Goal: Ask a question

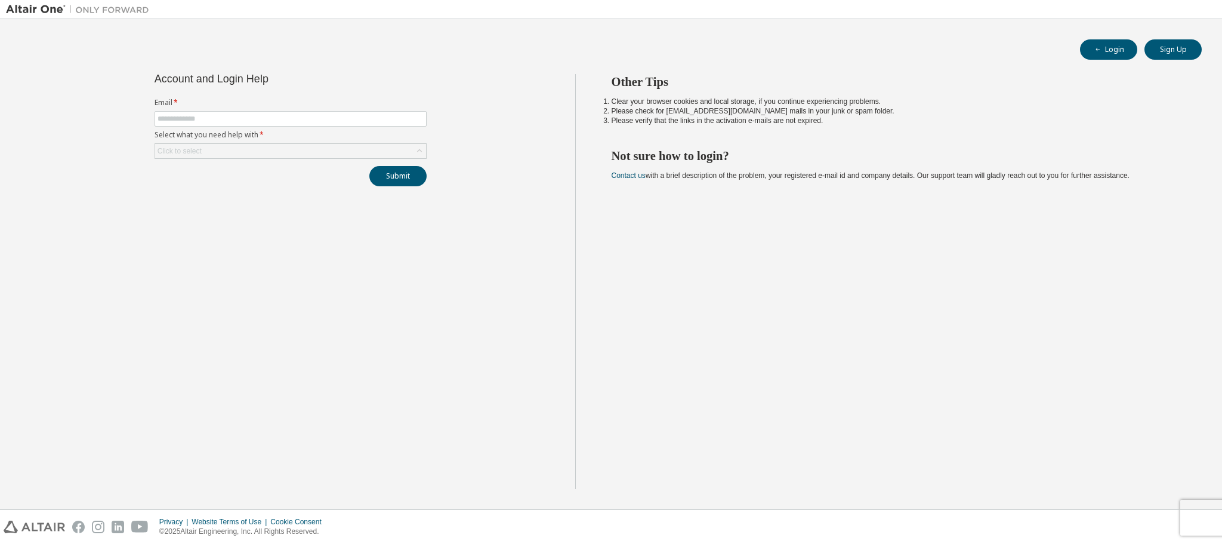
click at [342, 113] on span at bounding box center [291, 119] width 272 height 16
click at [339, 122] on input "text" at bounding box center [291, 119] width 266 height 10
type input "**********"
click at [236, 150] on div "Click to select" at bounding box center [290, 151] width 271 height 14
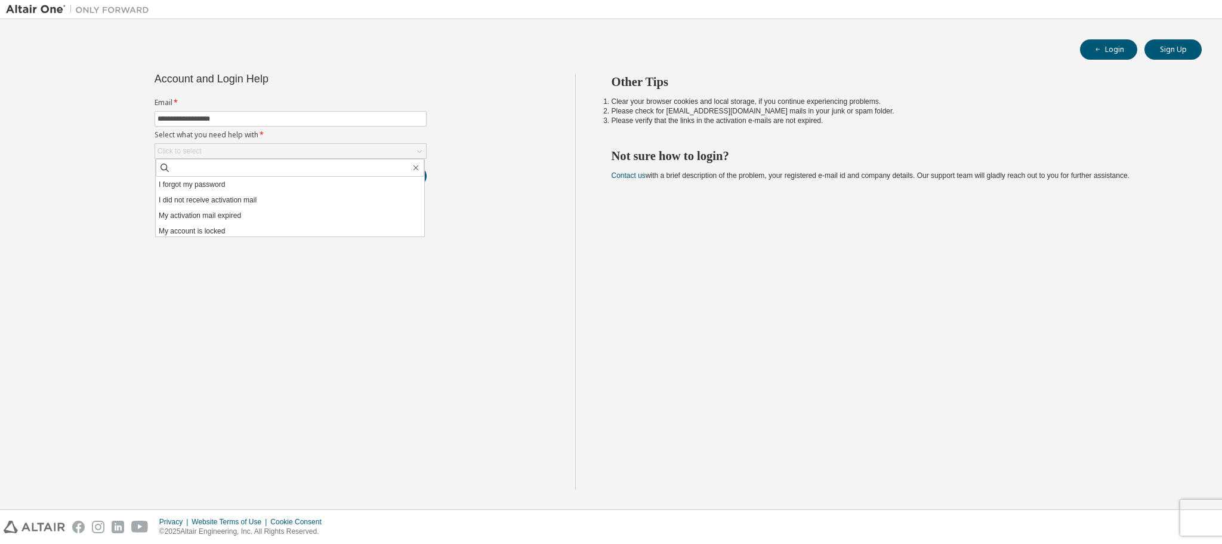
click at [589, 106] on div "Other Tips Clear your browser cookies and local storage, if you continue experi…" at bounding box center [895, 281] width 641 height 415
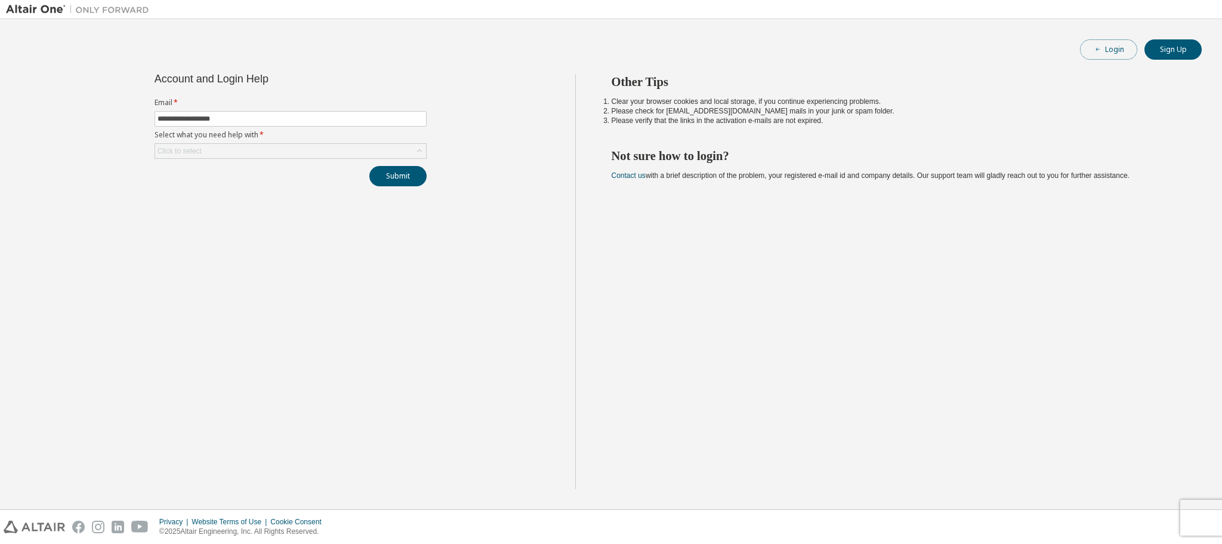
click at [1108, 48] on button "Login" at bounding box center [1108, 49] width 57 height 20
